Goal: Complete application form

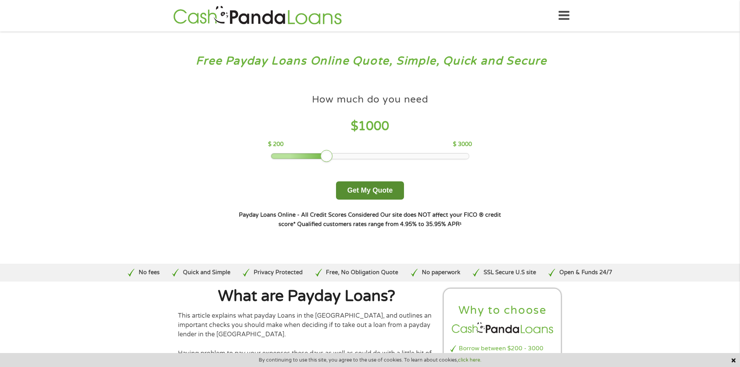
click at [373, 192] on button "Get My Quote" at bounding box center [370, 191] width 68 height 18
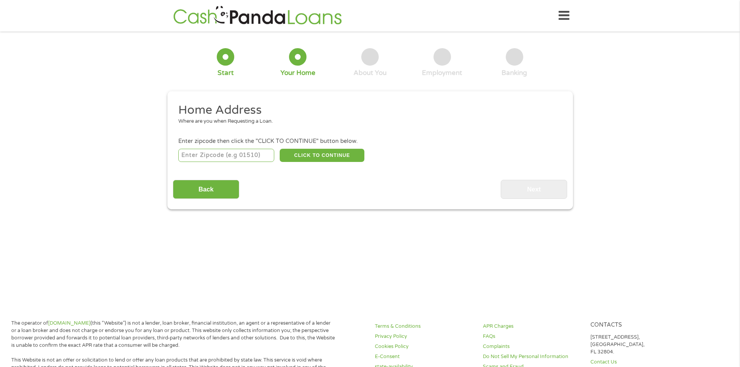
click at [231, 156] on input "number" at bounding box center [226, 155] width 96 height 13
click at [233, 156] on input "31709" at bounding box center [226, 155] width 96 height 13
type input "31763"
click at [320, 154] on button "CLICK TO CONTINUE" at bounding box center [322, 155] width 85 height 13
type input "31763"
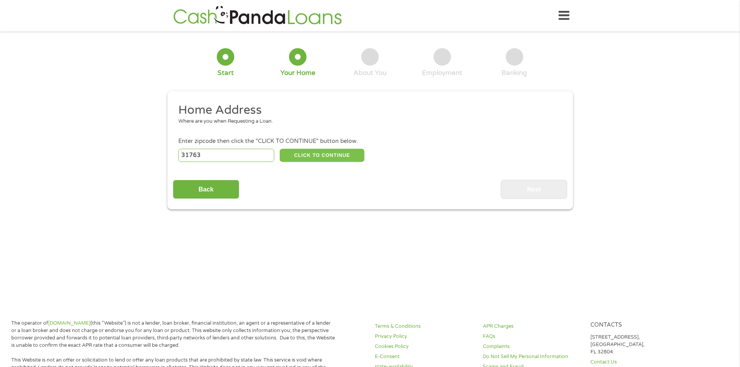
type input "Leesburg"
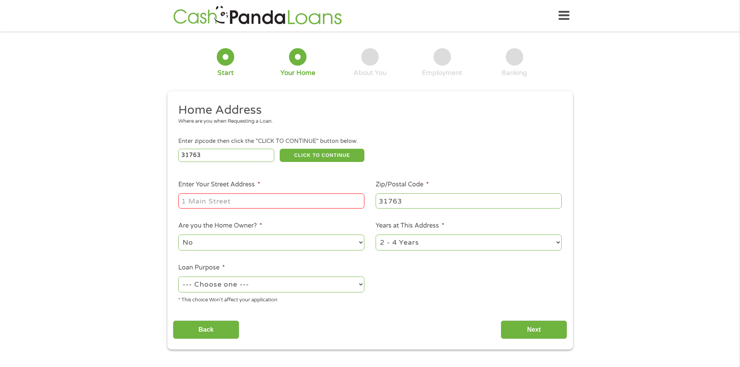
click at [236, 205] on input "Enter Your Street Address *" at bounding box center [271, 201] width 186 height 15
type input "113 Kristen Ct"
click at [361, 244] on select "No Yes" at bounding box center [271, 243] width 186 height 16
select select "yes"
click at [178, 235] on select "No Yes" at bounding box center [271, 243] width 186 height 16
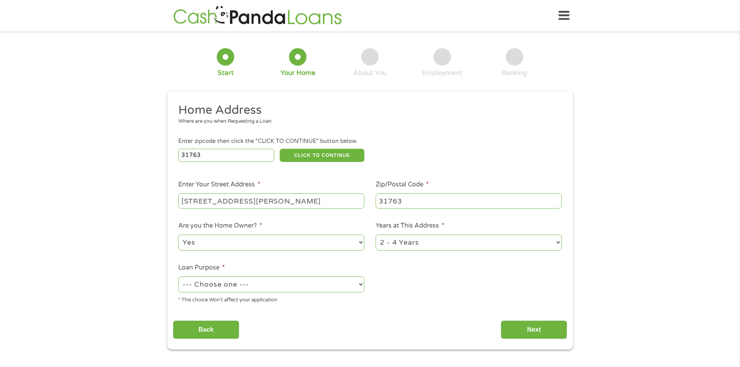
click at [362, 286] on select "--- Choose one --- Pay Bills Debt Consolidation Home Improvement Major Purchase…" at bounding box center [271, 285] width 186 height 16
select select "shorttermcash"
click at [178, 277] on select "--- Choose one --- Pay Bills Debt Consolidation Home Improvement Major Purchase…" at bounding box center [271, 285] width 186 height 16
click at [559, 241] on select "1 Year or less 1 - 2 Years 2 - 4 Years Over 4 Years" at bounding box center [469, 243] width 186 height 16
select select "60months"
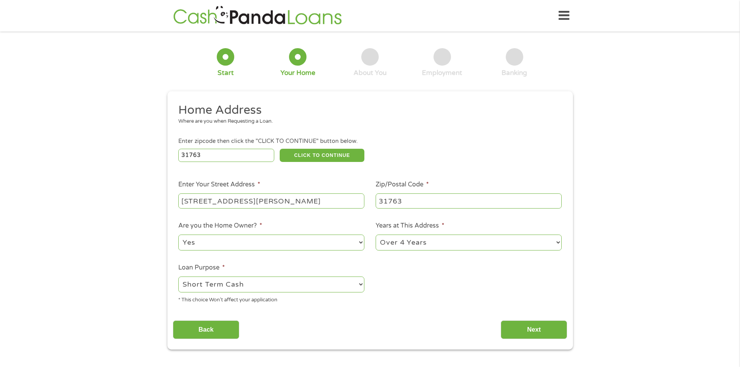
click at [376, 235] on select "1 Year or less 1 - 2 Years 2 - 4 Years Over 4 Years" at bounding box center [469, 243] width 186 height 16
click at [524, 332] on input "Next" at bounding box center [534, 330] width 66 height 19
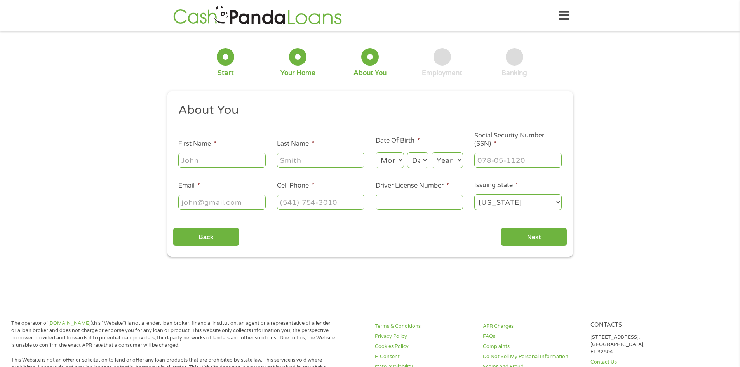
click at [209, 162] on input "First Name *" at bounding box center [221, 160] width 87 height 15
type input "Stephanie"
type input "Harper"
type input "stepoxley@gmail.com"
type input "(229) 869-8394"
